Goal: Find specific page/section: Find specific page/section

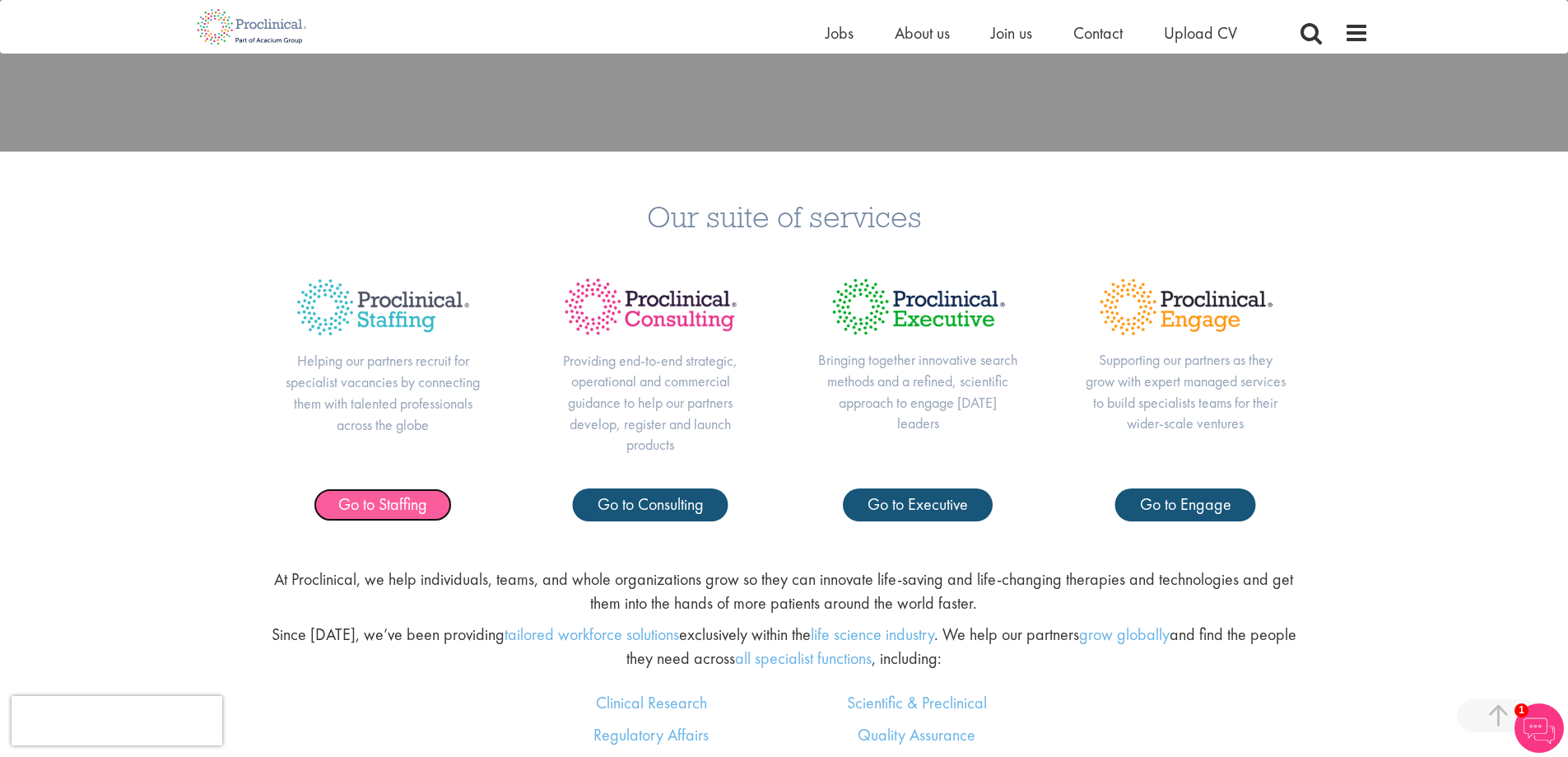
click at [415, 493] on span "Go to Staffing" at bounding box center [382, 504] width 89 height 21
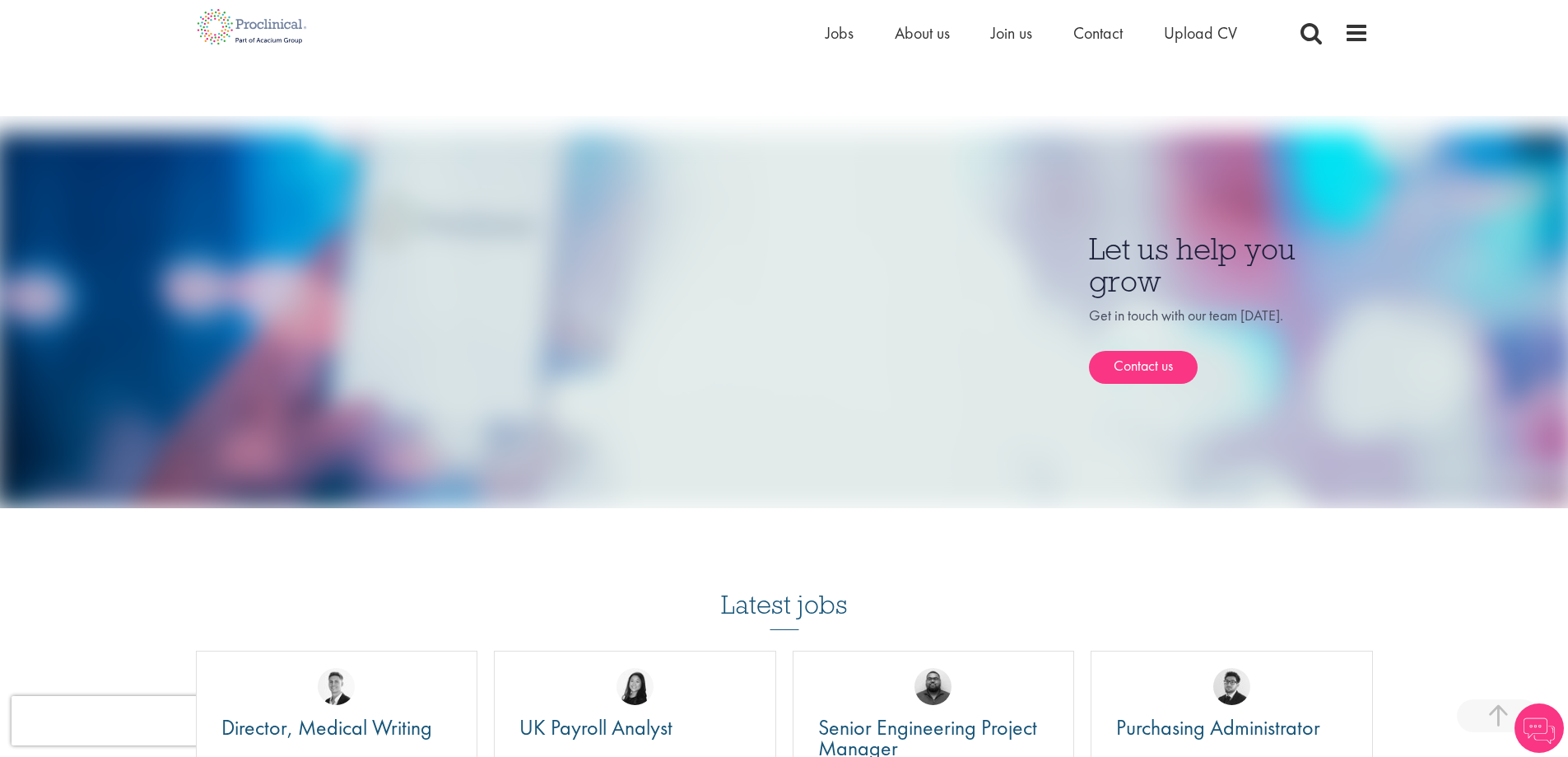
scroll to position [1399, 0]
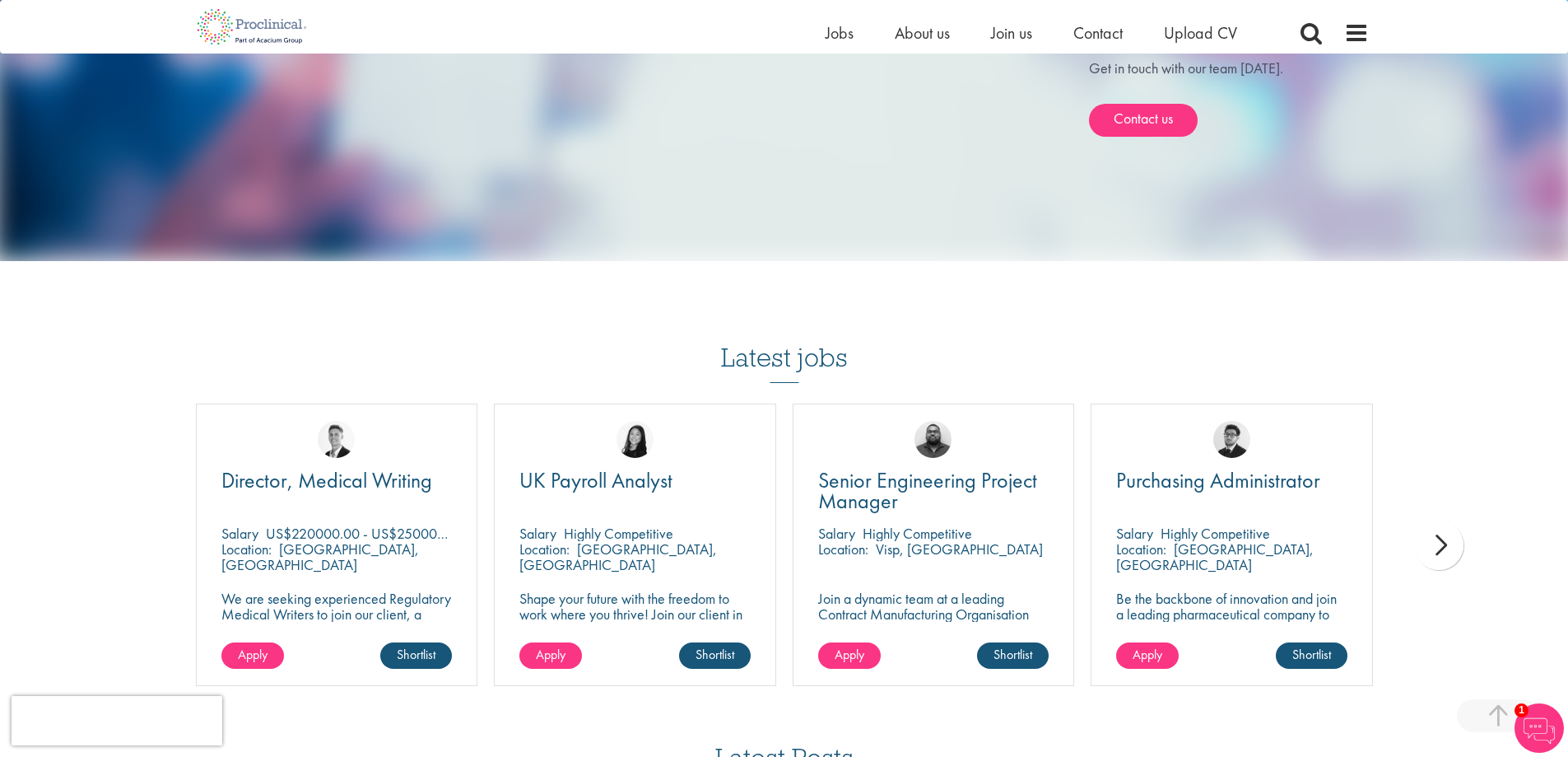
click at [1447, 525] on div "next" at bounding box center [1438, 545] width 49 height 49
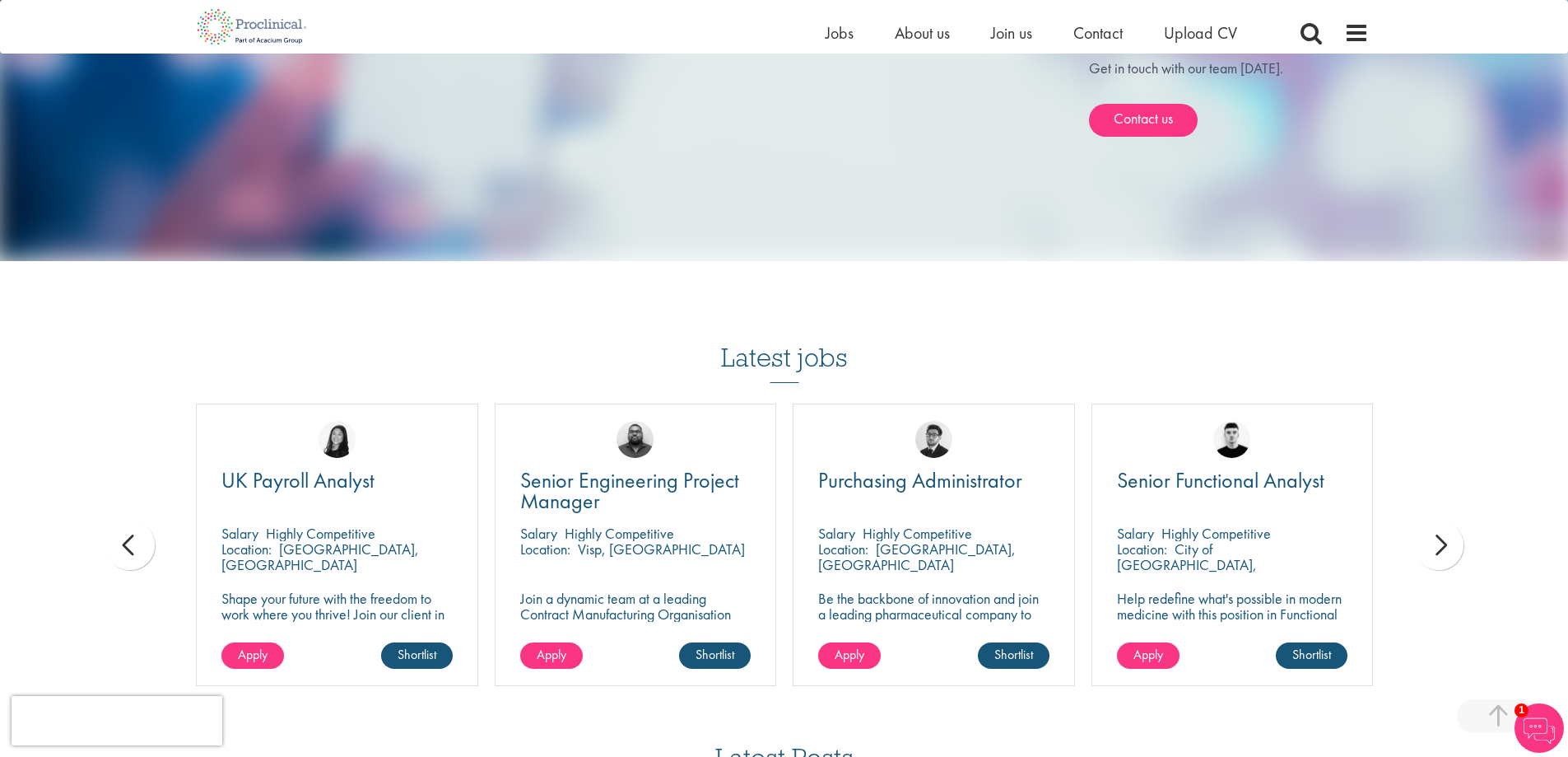
click at [1447, 525] on div "next" at bounding box center [1438, 545] width 49 height 49
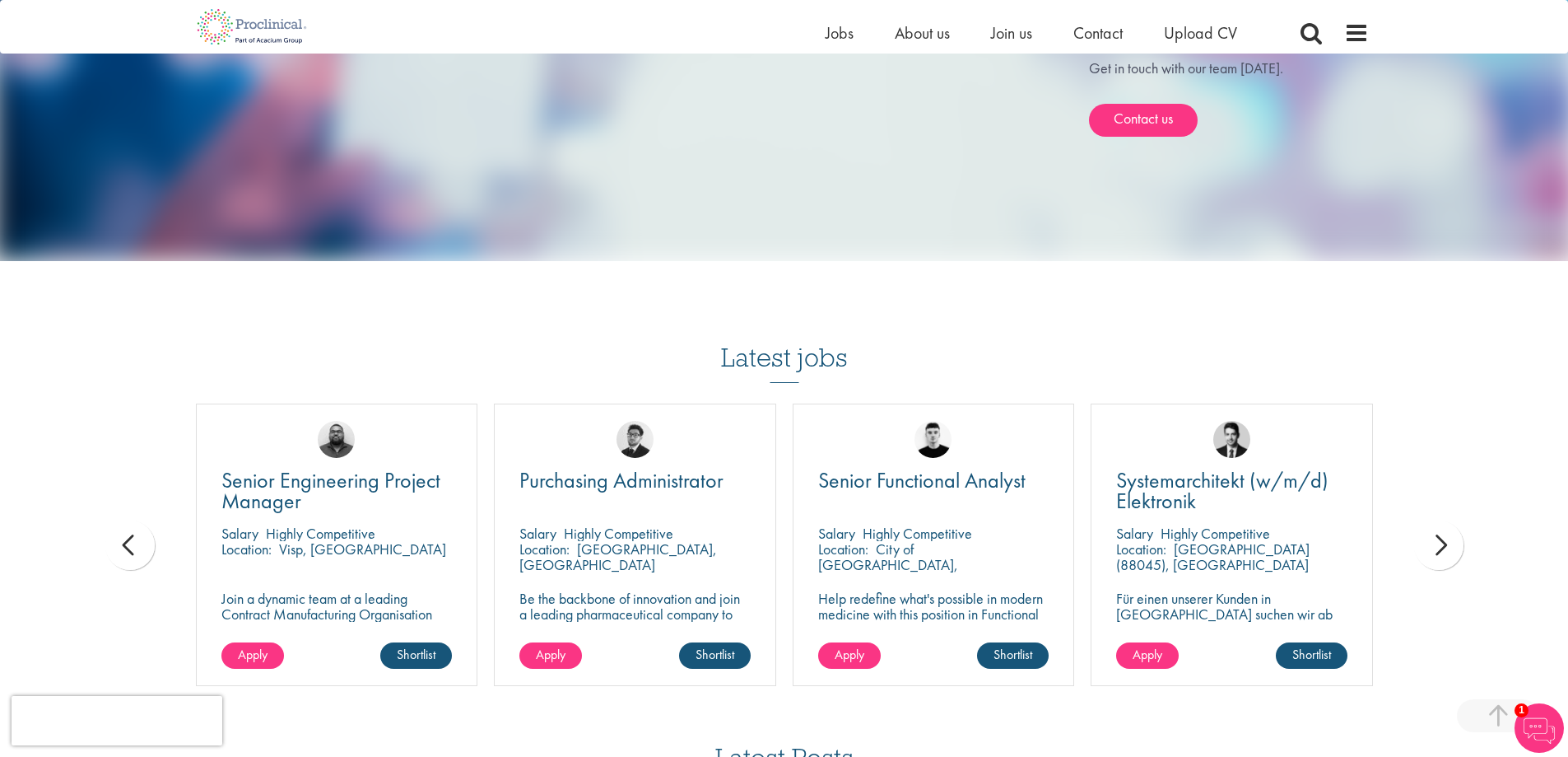
click at [1447, 525] on div "next" at bounding box center [1438, 545] width 49 height 49
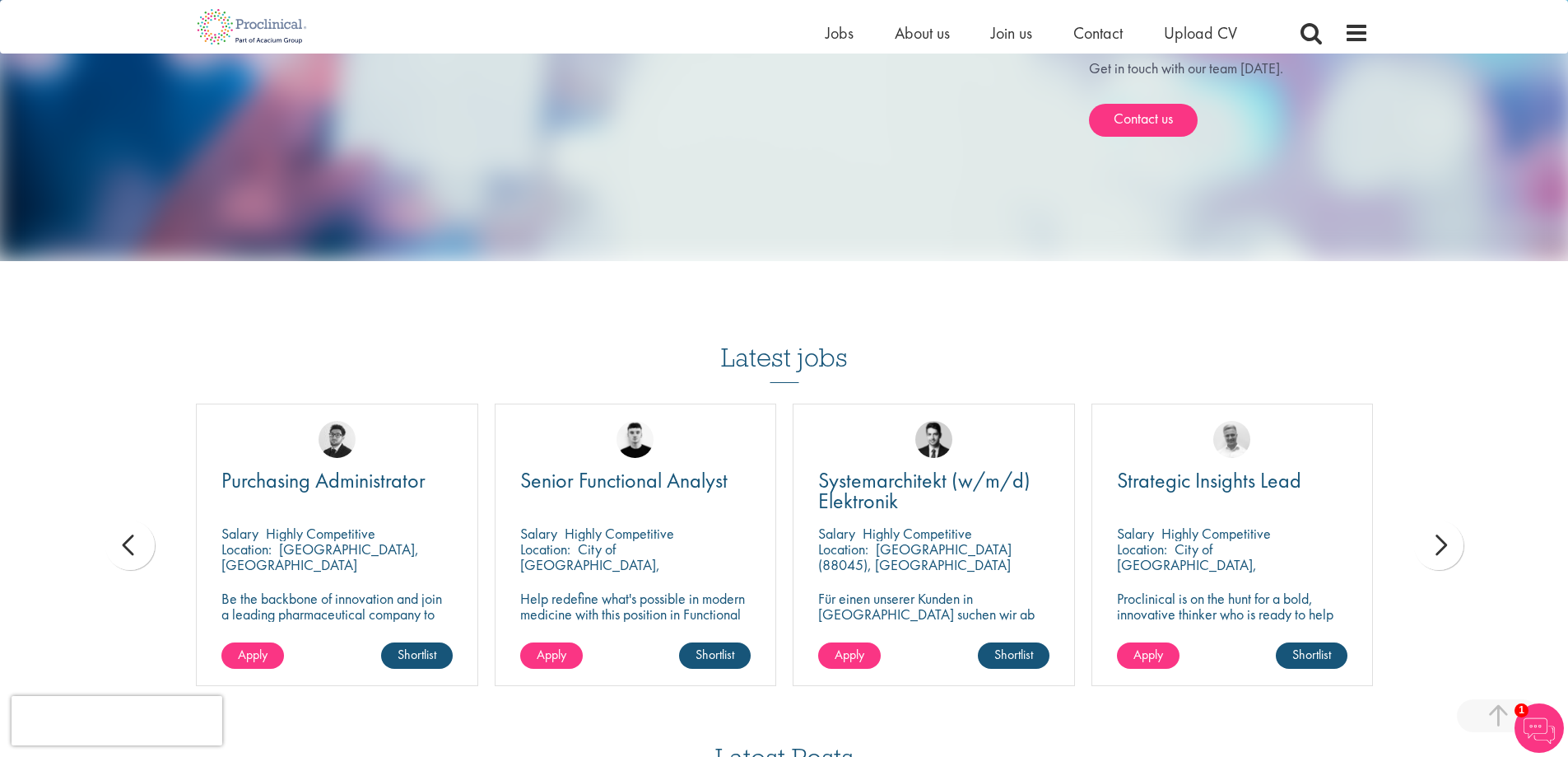
click at [1447, 525] on div "next" at bounding box center [1438, 545] width 49 height 49
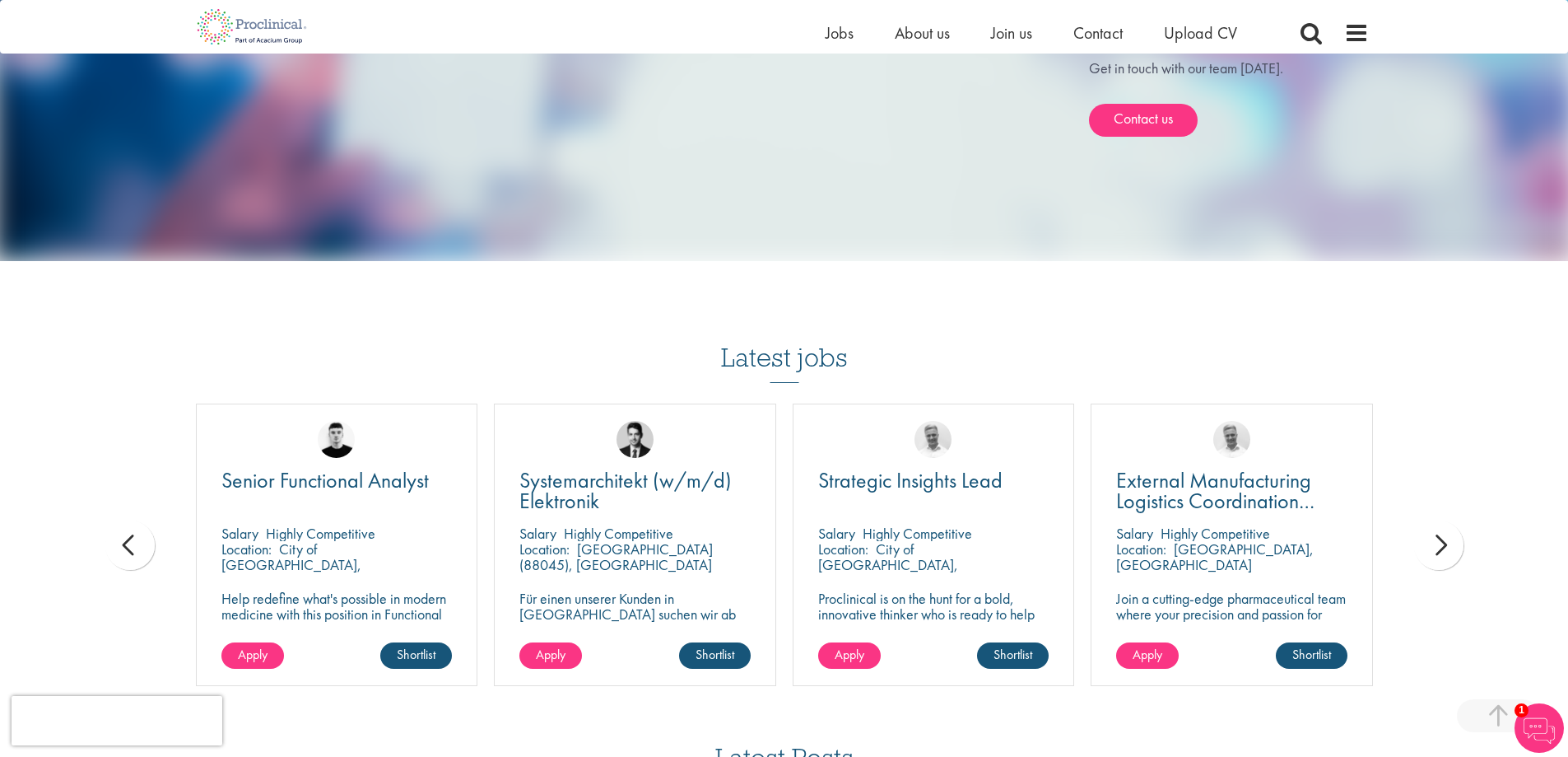
click at [1447, 525] on div "next" at bounding box center [1438, 545] width 49 height 49
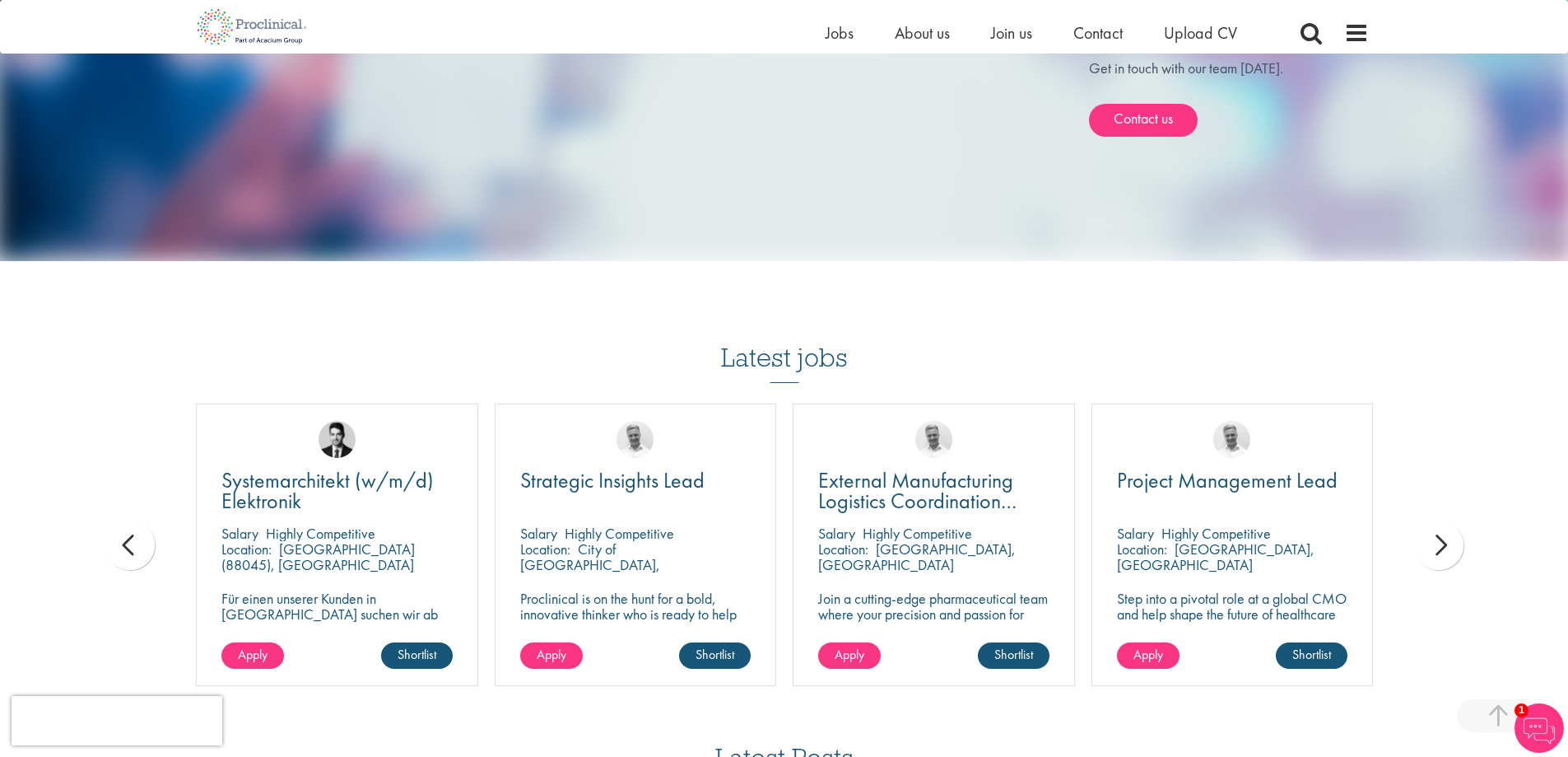
click at [1447, 525] on div "next" at bounding box center [1438, 545] width 49 height 49
